Goal: Find specific page/section: Find specific page/section

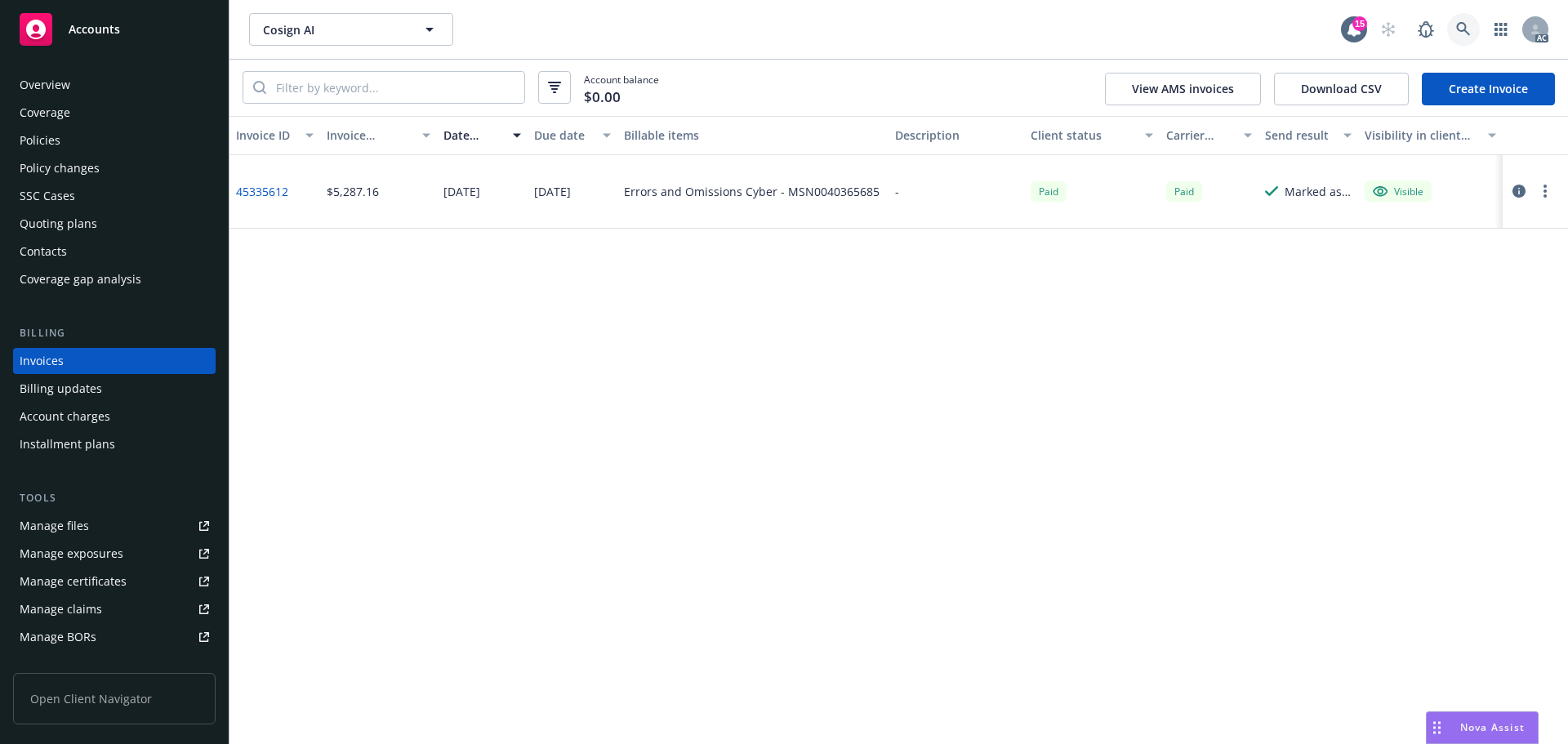
click at [1458, 19] on link at bounding box center [1464, 30] width 33 height 33
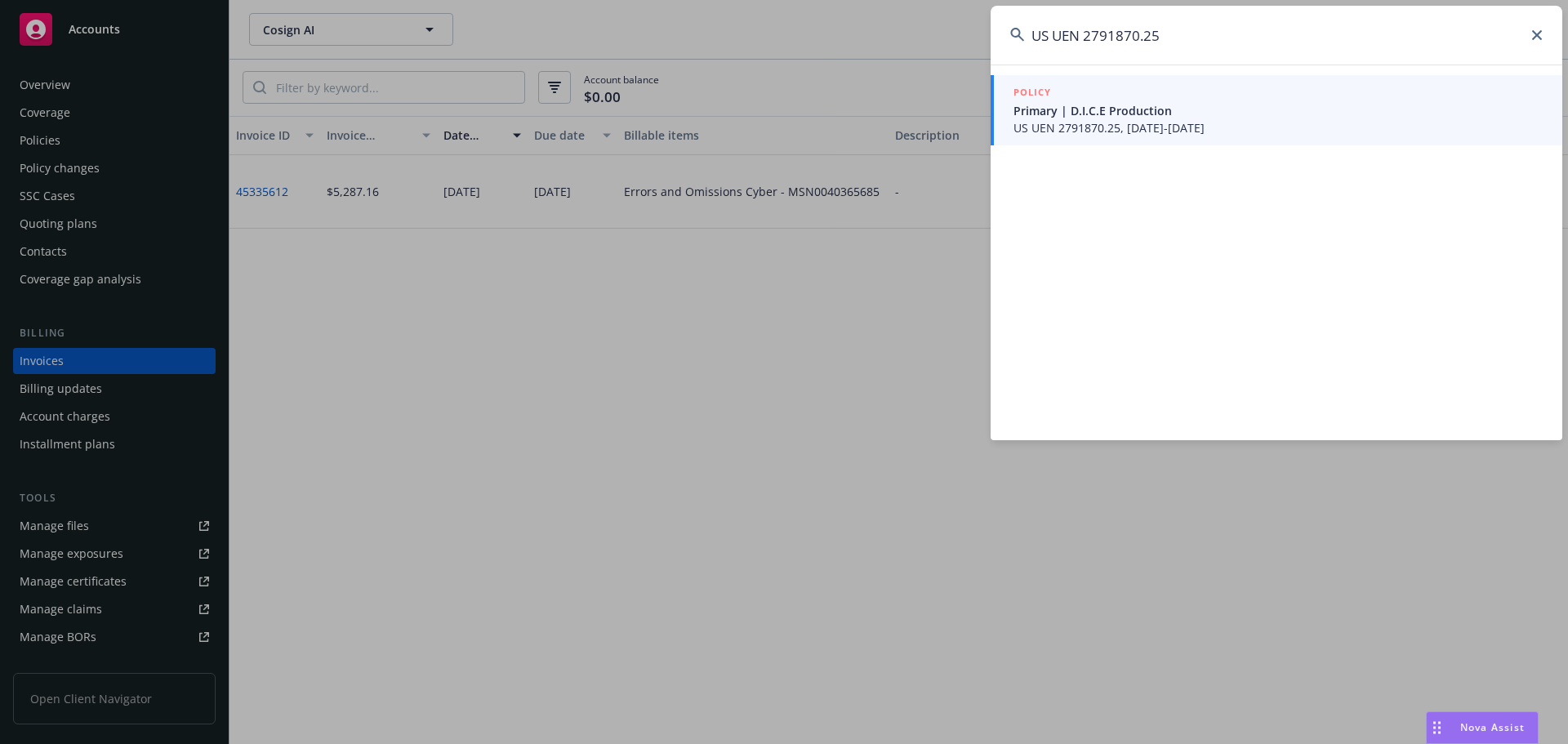
type input "US UEN 2791870.25"
click at [1107, 117] on span "Primary | D.I.C.E Production" at bounding box center [1278, 110] width 530 height 17
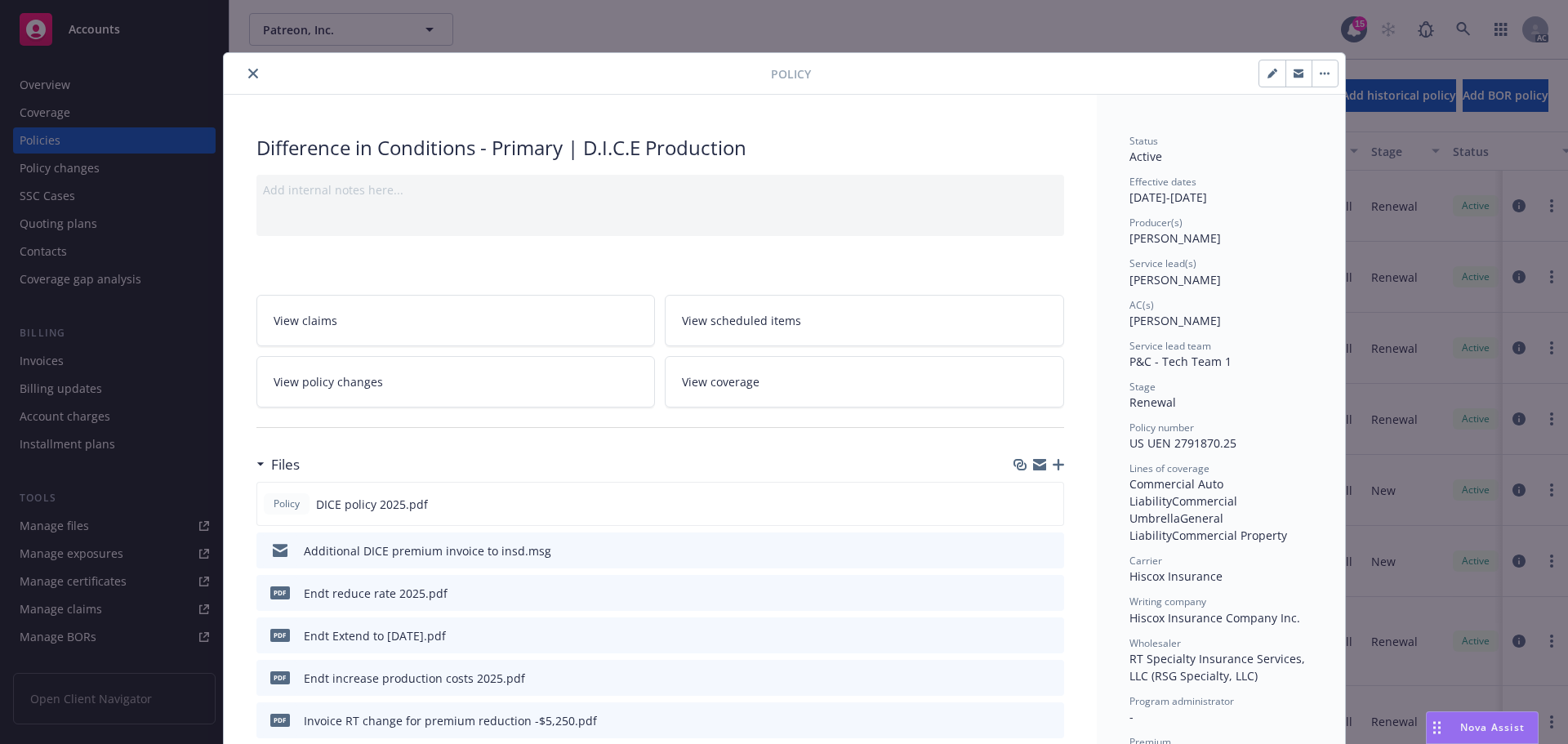
drag, startPoint x: 244, startPoint y: 73, endPoint x: 181, endPoint y: 107, distance: 71.6
click at [249, 72] on icon "close" at bounding box center [253, 73] width 10 height 10
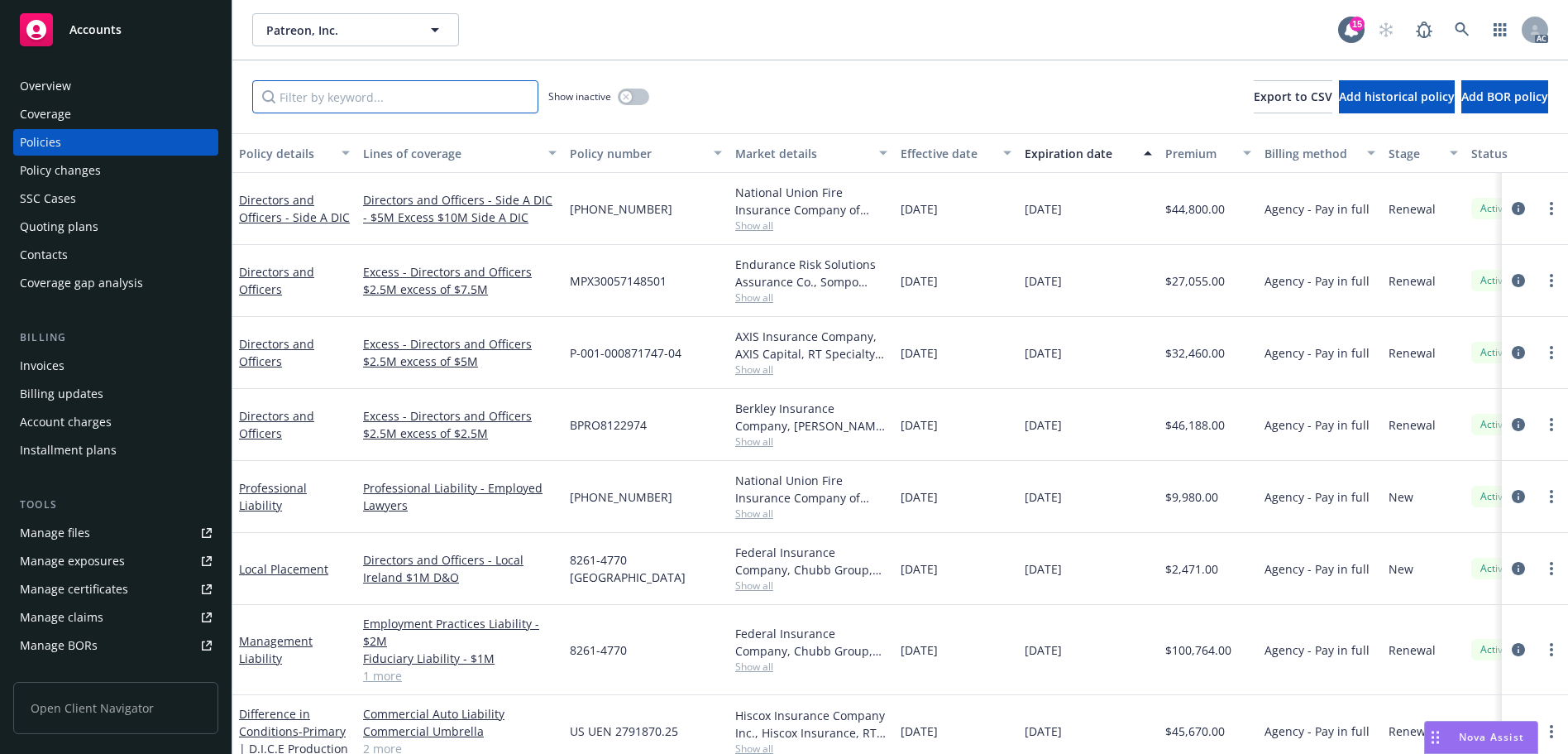
click at [458, 100] on input "Filter by keyword..." at bounding box center [394, 97] width 286 height 33
paste input "US UEN 2791870.25"
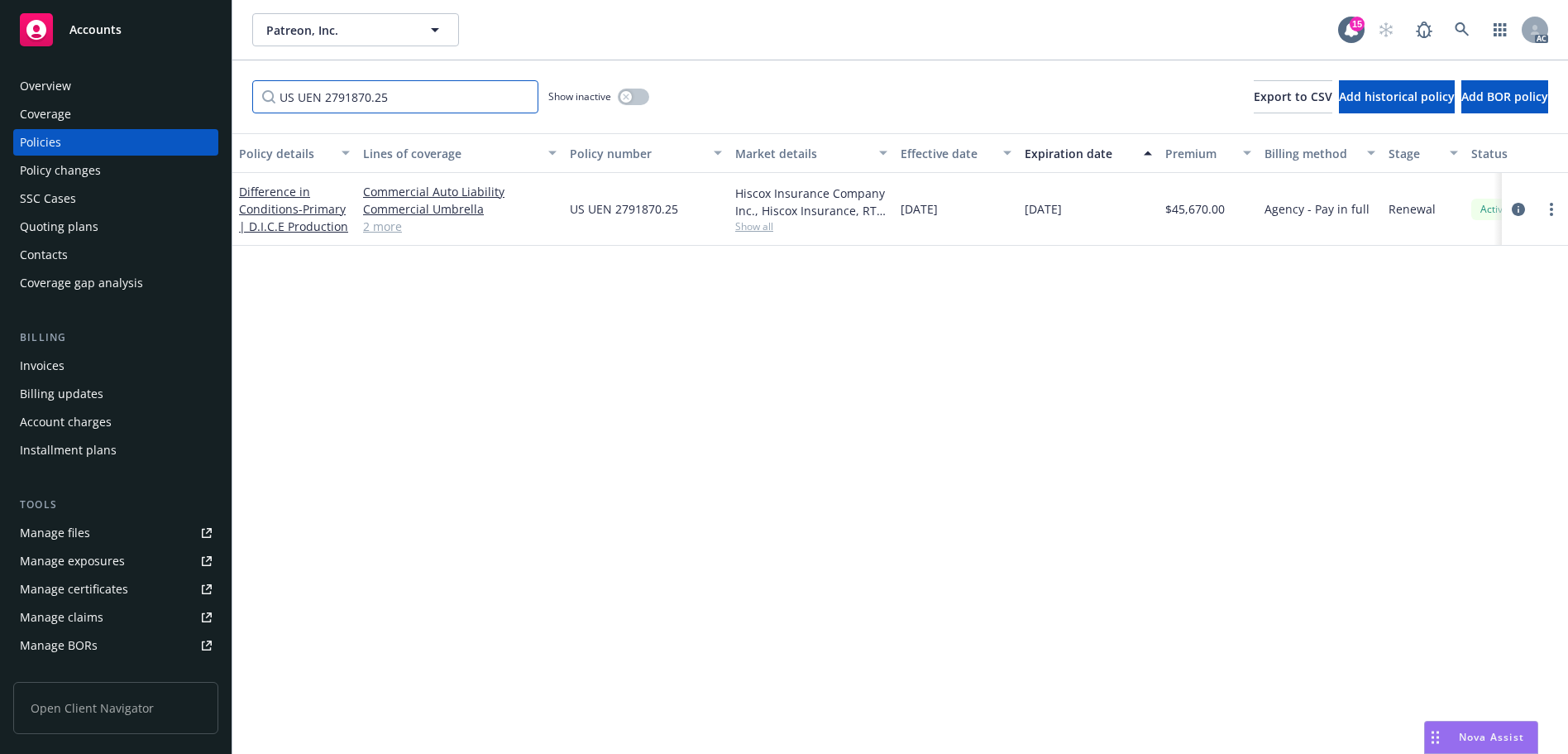
type input "US UEN 2791870.25"
